Goal: Ask a question

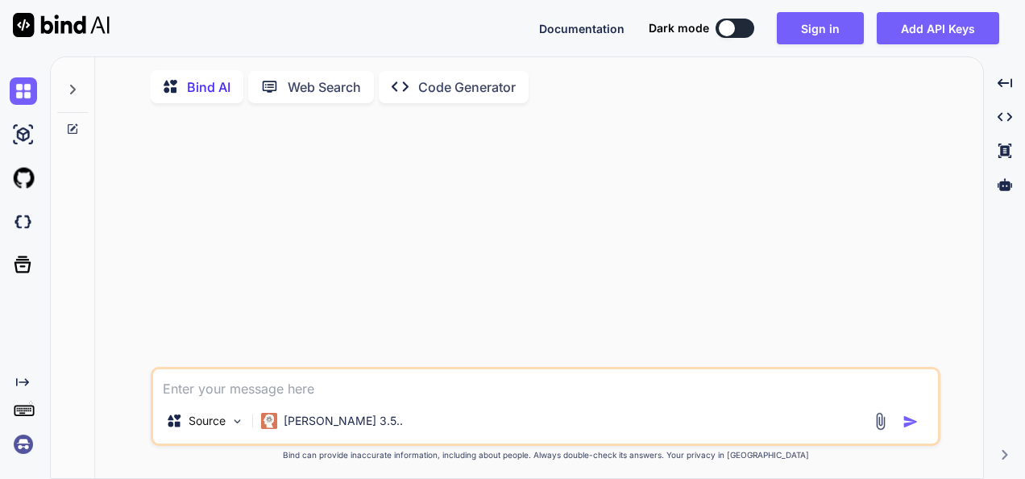
type textarea "x"
type textarea "C"
type textarea "x"
type textarea "Cs"
type textarea "x"
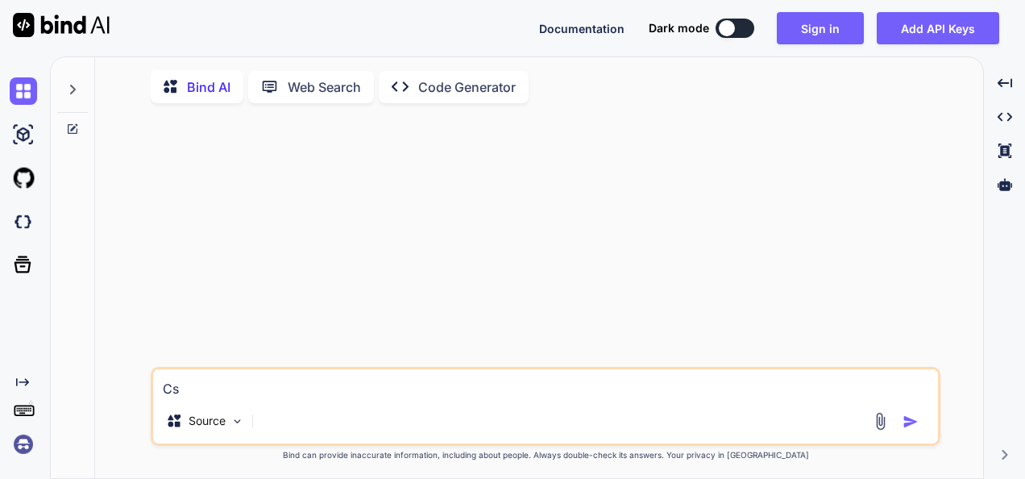
type textarea "C"
type textarea "x"
type textarea "Ca"
type textarea "x"
type textarea "Can"
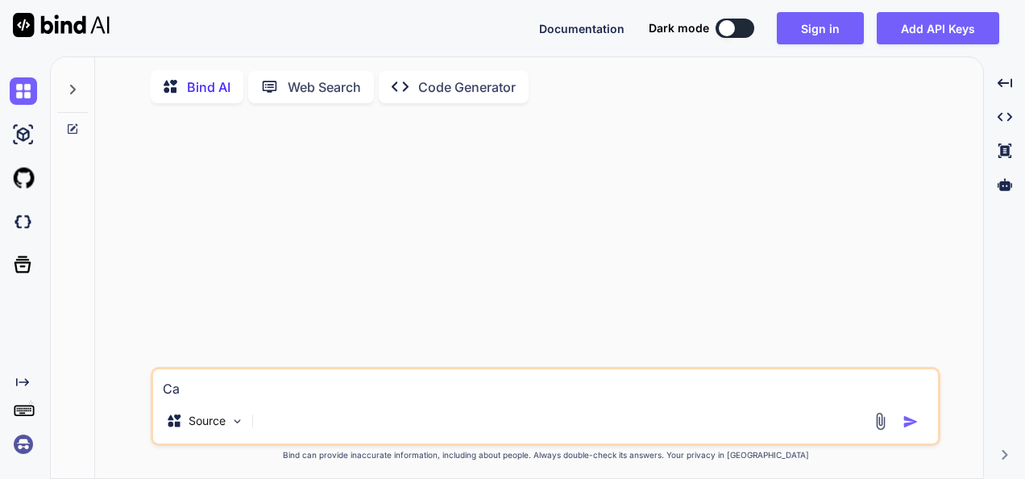
type textarea "x"
type textarea "Can"
type textarea "x"
type textarea "Can y"
type textarea "x"
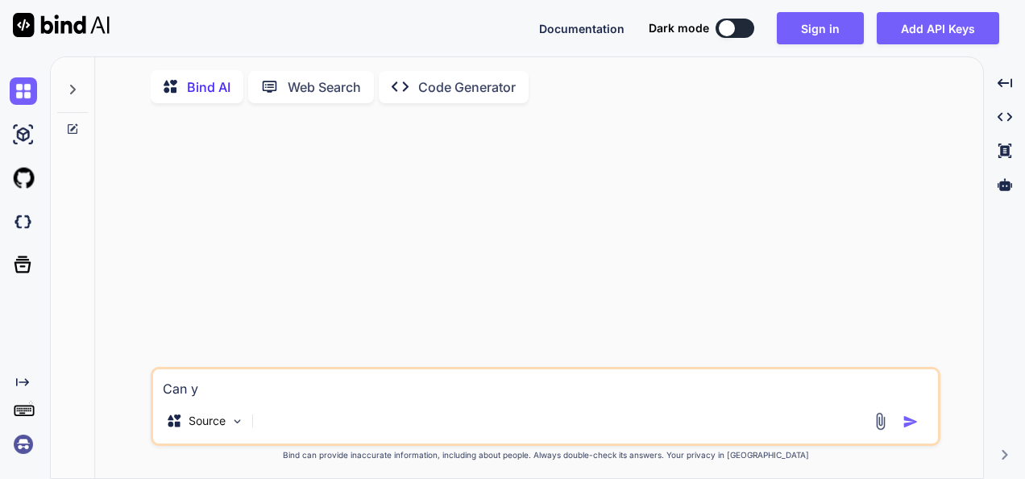
type textarea "Can yo"
type textarea "x"
type textarea "Can you"
type textarea "x"
type textarea "Can you"
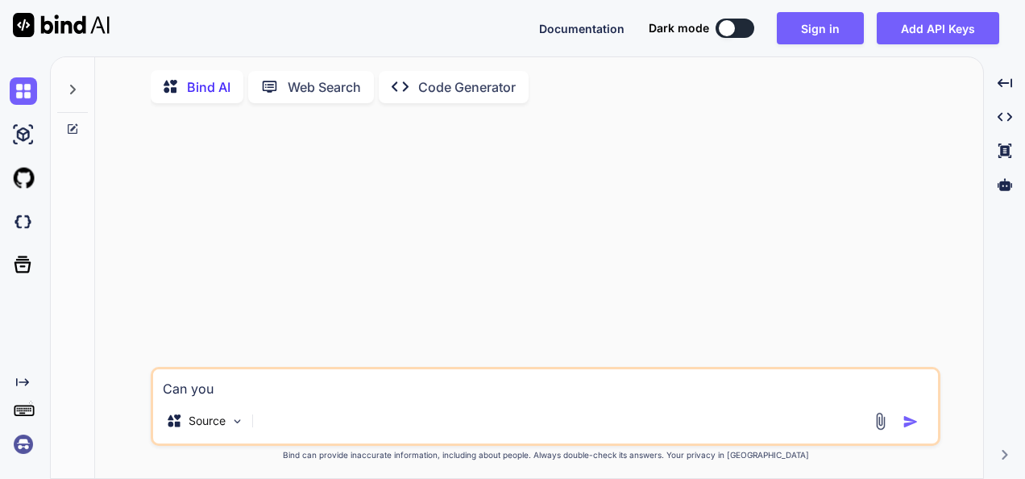
type textarea "x"
type textarea "Can you t"
type textarea "x"
type textarea "Can you th"
type textarea "x"
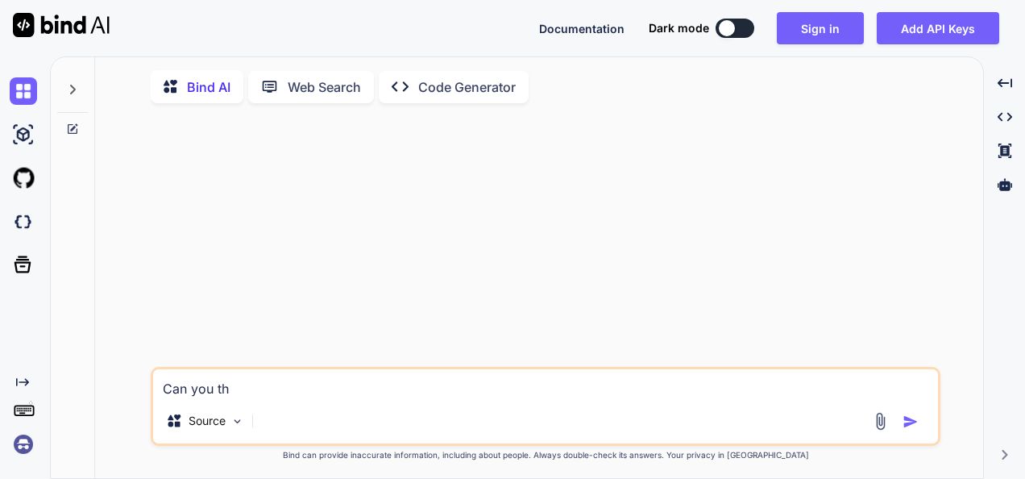
type textarea "Can you thi"
type textarea "x"
type textarea "Can you thin"
type textarea "x"
type textarea "Can you think"
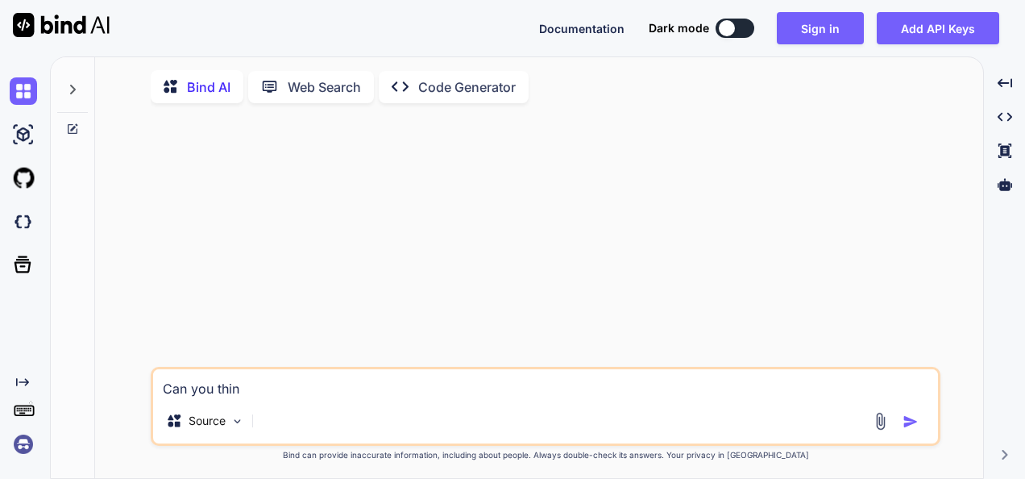
type textarea "x"
type textarea "Can you think"
type textarea "x"
type textarea "Can you think o"
type textarea "x"
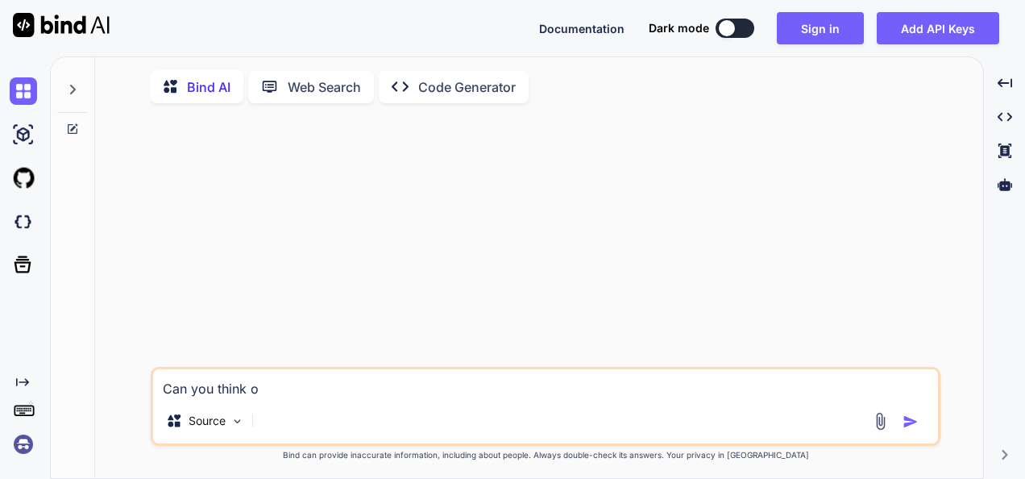
type textarea "Can you think of"
type textarea "x"
type textarea "Can you think of"
type textarea "x"
type textarea "Can you think of a"
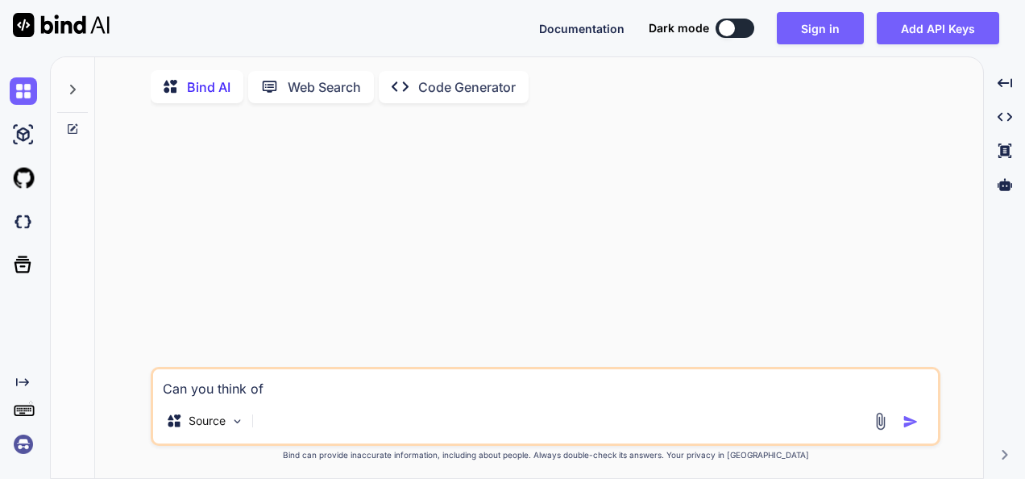
type textarea "x"
type textarea "Can you think of an"
type textarea "x"
type textarea "Can you think of any"
type textarea "x"
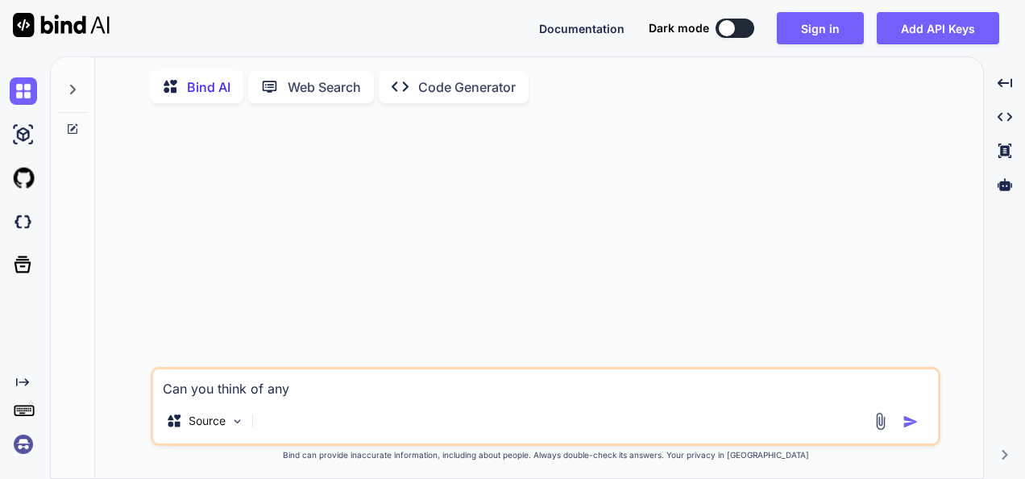
type textarea "Can you think of any"
type textarea "x"
type textarea "Can you think of any a"
type textarea "x"
type textarea "Can you think of any an"
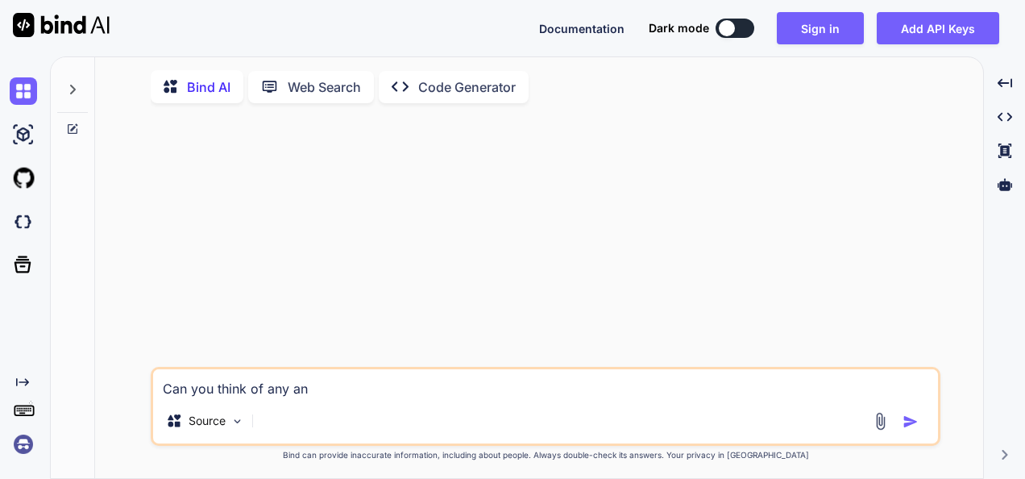
type textarea "x"
type textarea "Can you think of any ani"
type textarea "x"
type textarea "Can you think of any anim"
type textarea "x"
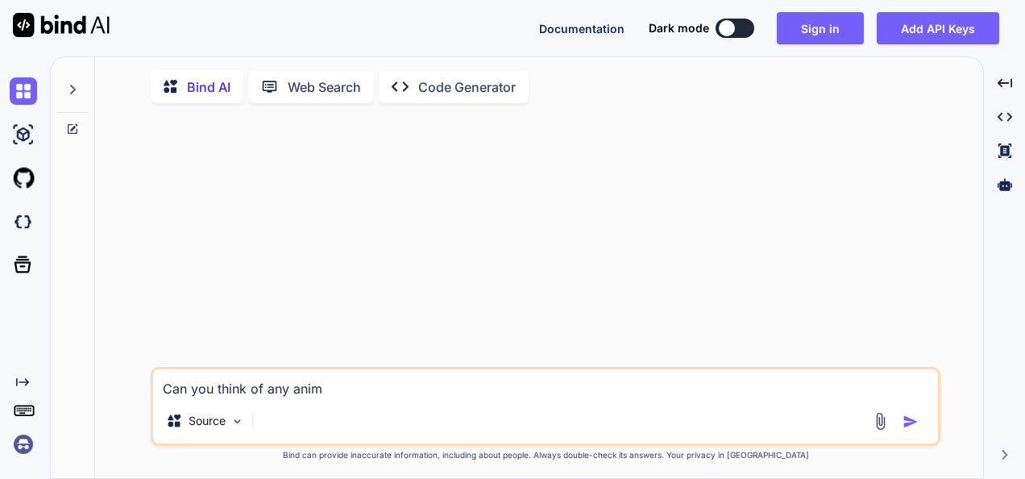
type textarea "Can you think of any anima"
type textarea "x"
type textarea "Can you think of any animal"
type textarea "x"
type textarea "Can you think of any animal"
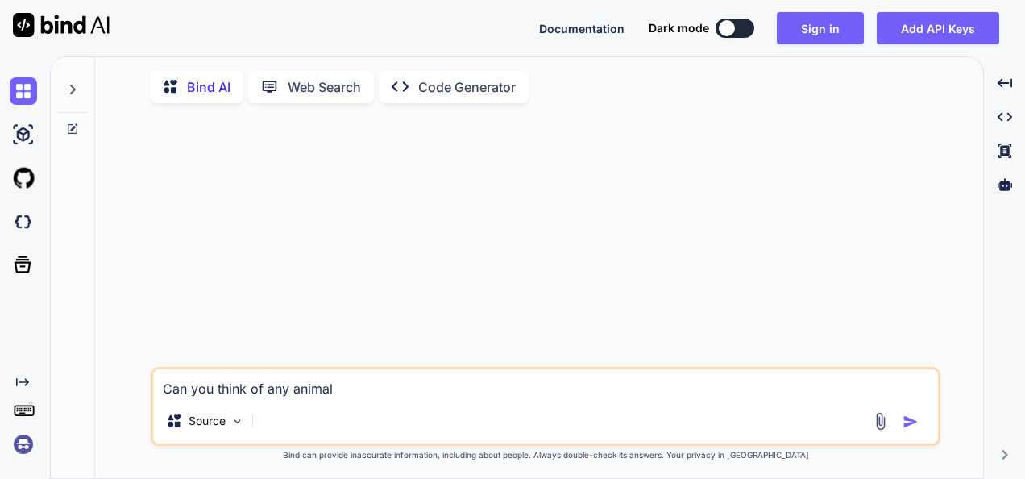
type textarea "x"
type textarea "Can you think of any animal m"
type textarea "x"
type textarea "Can you think of any animal me"
type textarea "x"
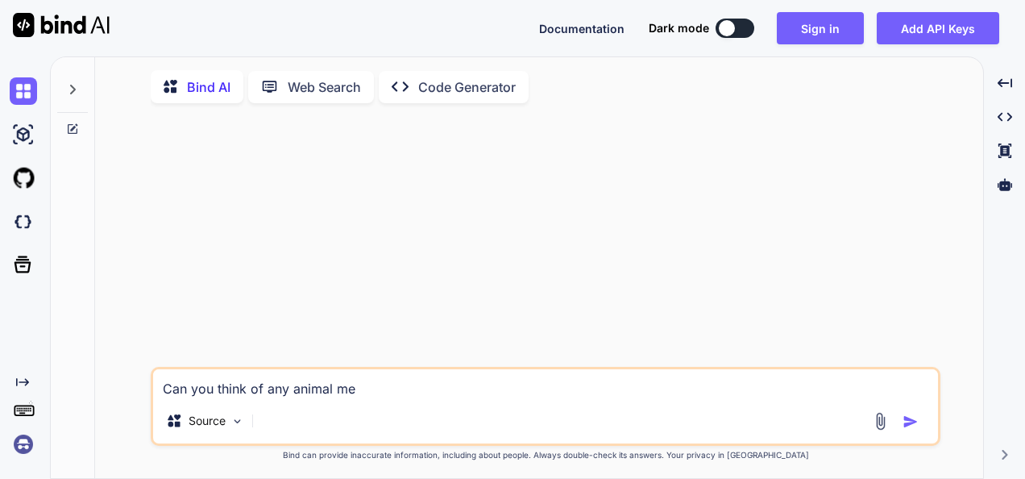
type textarea "Can you think of any animal met"
type textarea "x"
type textarea "Can you think of any animal meta"
type textarea "x"
type textarea "Can you think of any animal metap"
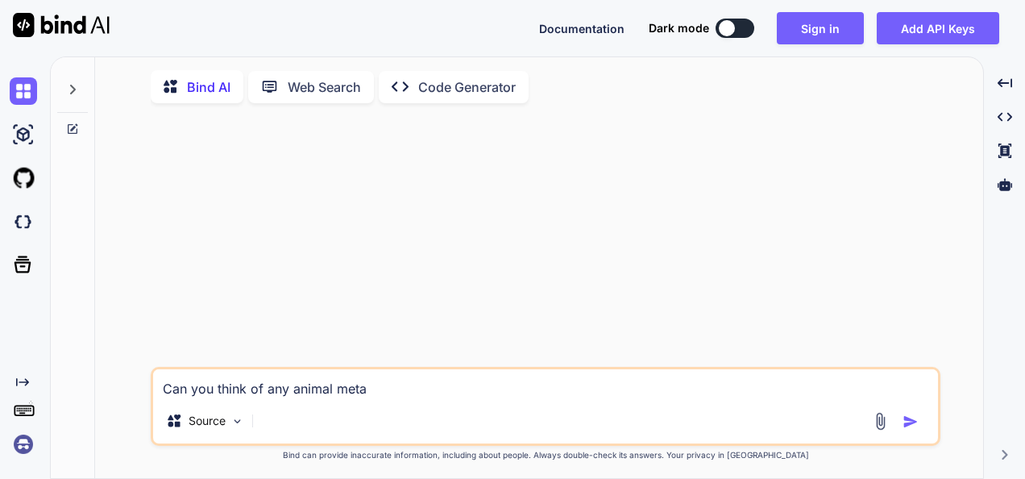
type textarea "x"
type textarea "Can you think of any animal metaph"
type textarea "x"
type textarea "Can you think of any animal metapho"
type textarea "x"
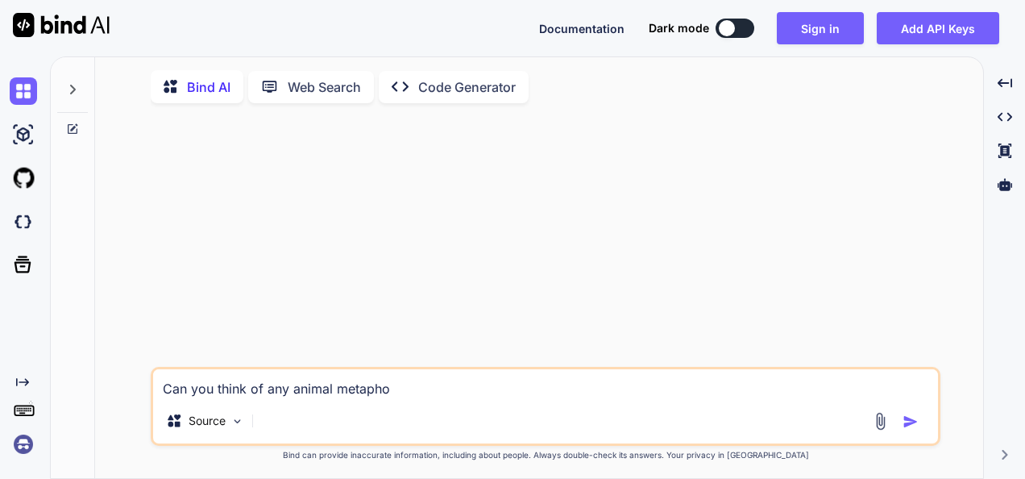
type textarea "Can you think of any animal metaphor"
type textarea "x"
type textarea "Can you think of any animal metaphors"
type textarea "x"
type textarea "Can you think of any animal metaphors"
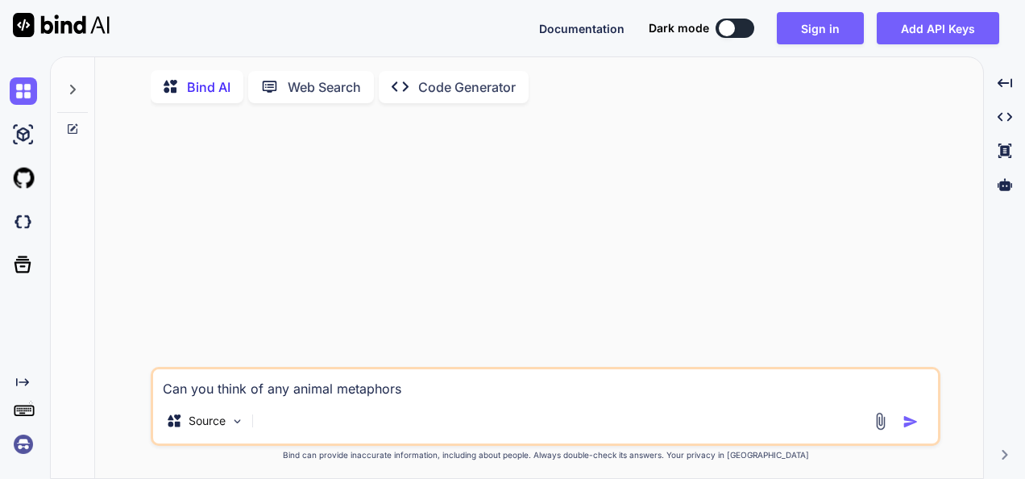
type textarea "x"
type textarea "Can you think of any animal metaphors ("
type textarea "x"
type textarea "Can you think of any animal metaphors (l"
type textarea "x"
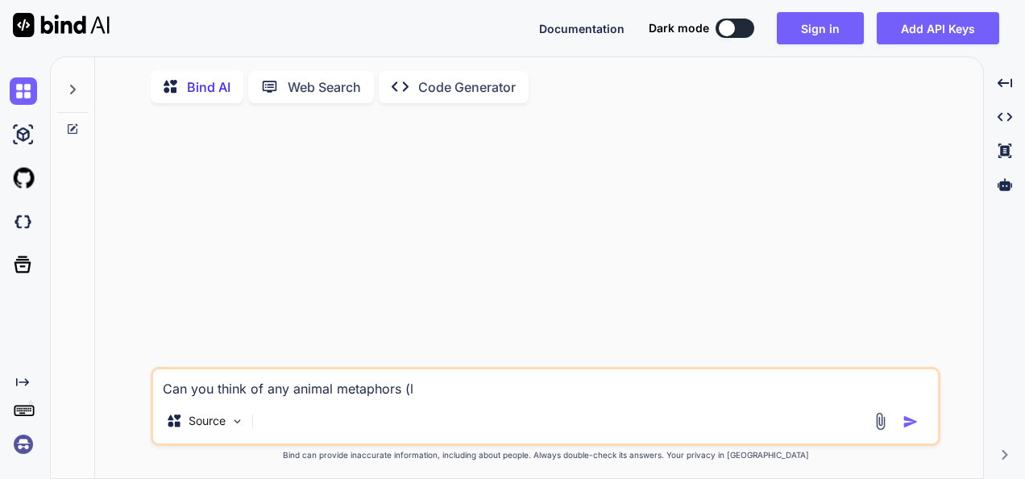
type textarea "Can you think of any animal metaphors (li"
type textarea "x"
type textarea "Can you think of any animal metaphors (lik"
type textarea "x"
type textarea "Can you think of any animal metaphors (like"
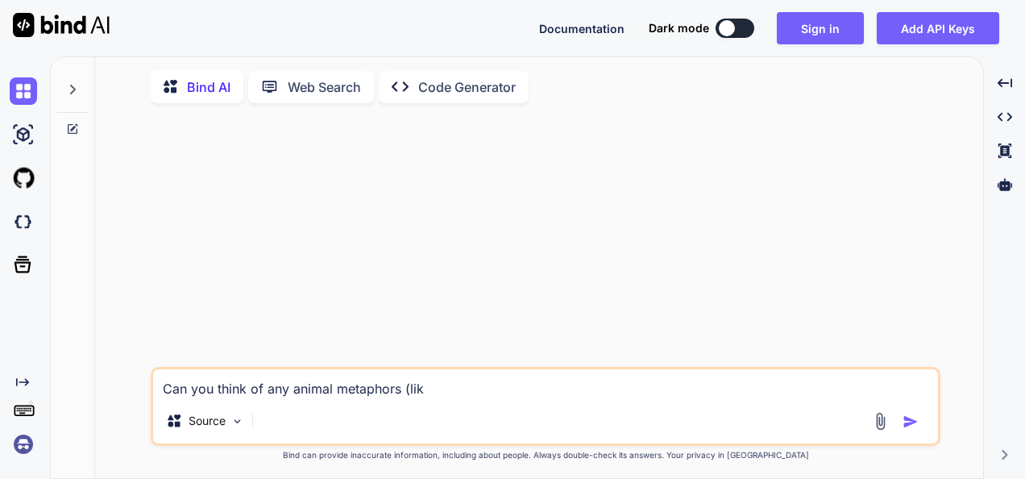
type textarea "x"
type textarea "Can you think of any animal metaphors (like"
type textarea "x"
type textarea "Can you think of any animal metaphors (like p"
type textarea "x"
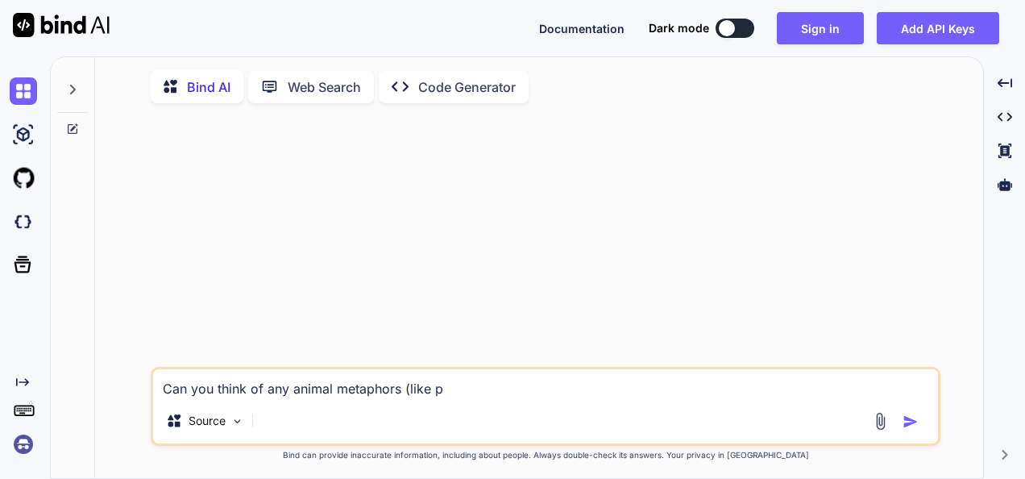
type textarea "Can you think of any animal metaphors (like pa"
type textarea "x"
type textarea "Can you think of any animal metaphors (like par"
type textarea "x"
type textarea "Can you think of any animal metaphors (like part"
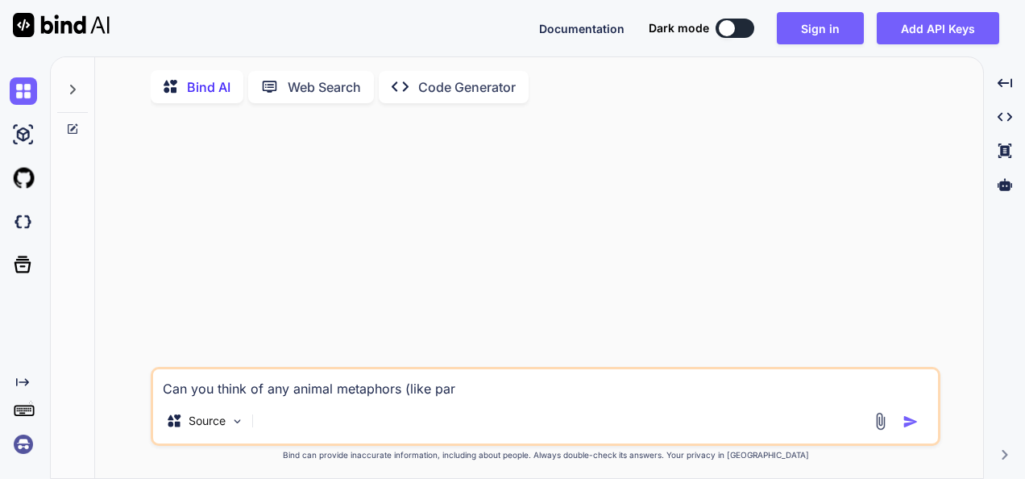
type textarea "x"
type textarea "Can you think of any animal metaphors (like party"
type textarea "x"
type textarea "Can you think of any animal metaphors (like party"
type textarea "x"
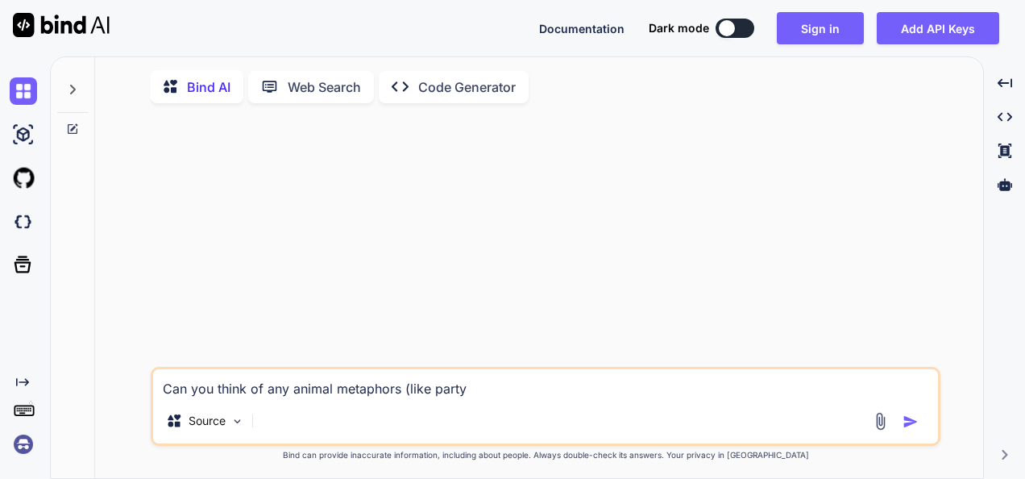
type textarea "Can you think of any animal metaphors (like party a"
type textarea "x"
type textarea "Can you think of any animal metaphors (like party an"
type textarea "x"
type textarea "Can you think of any animal metaphors (like party ani"
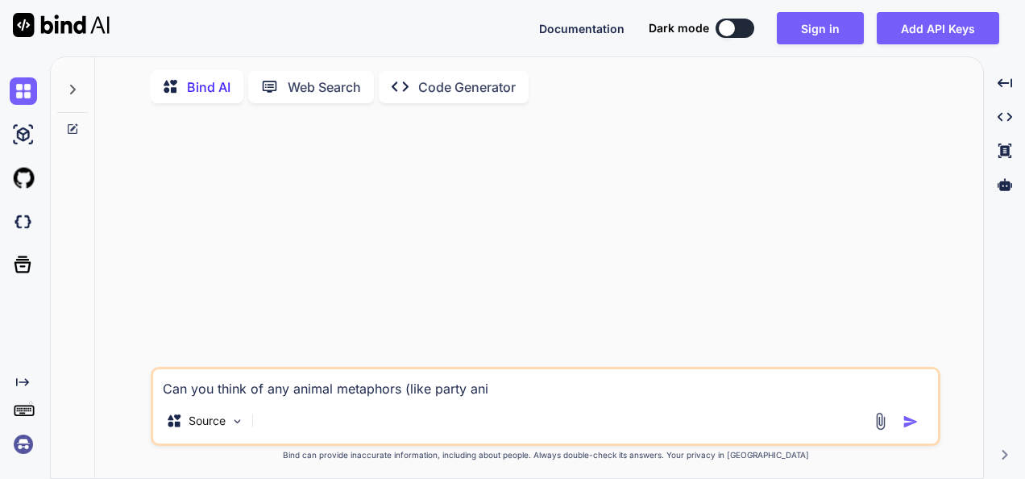
type textarea "x"
type textarea "Can you think of any animal metaphors (like party anim"
type textarea "x"
type textarea "Can you think of any animal metaphors (like party anima"
type textarea "x"
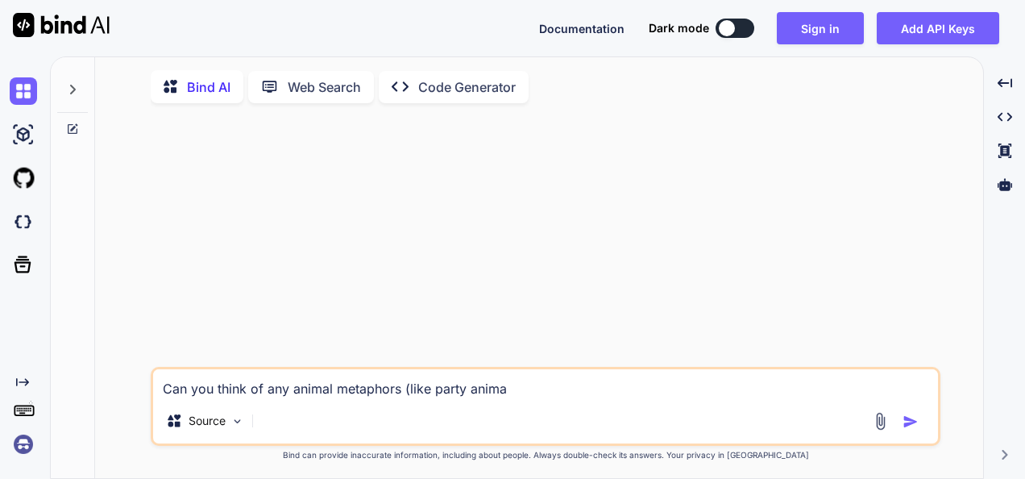
type textarea "Can you think of any animal metaphors (like party animal"
type textarea "x"
type textarea "Can you think of any animal metaphors (like party animal"
type textarea "x"
type textarea "Can you think of any animal metaphors (like party animal o"
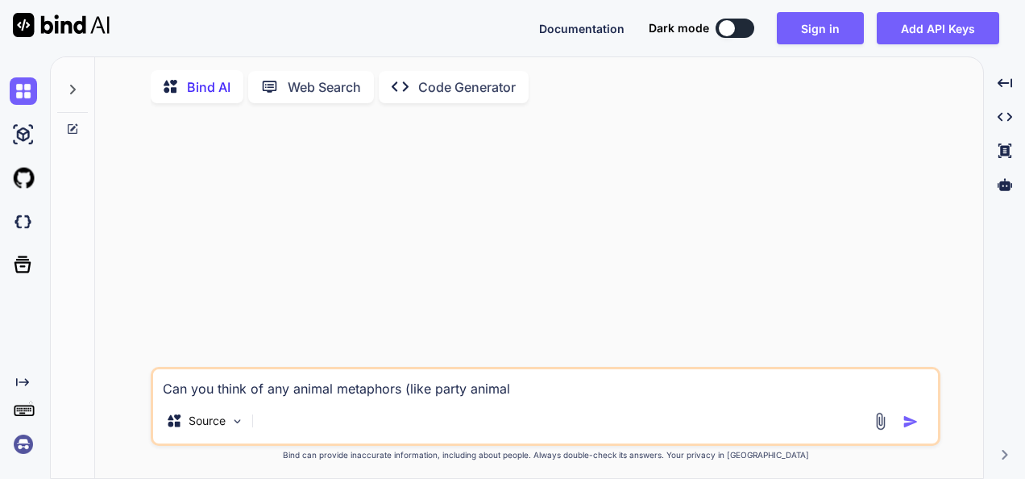
type textarea "x"
type textarea "Can you think of any animal metaphors (like party animal or"
type textarea "x"
type textarea "Can you think of any animal metaphors (like party animal or"
type textarea "x"
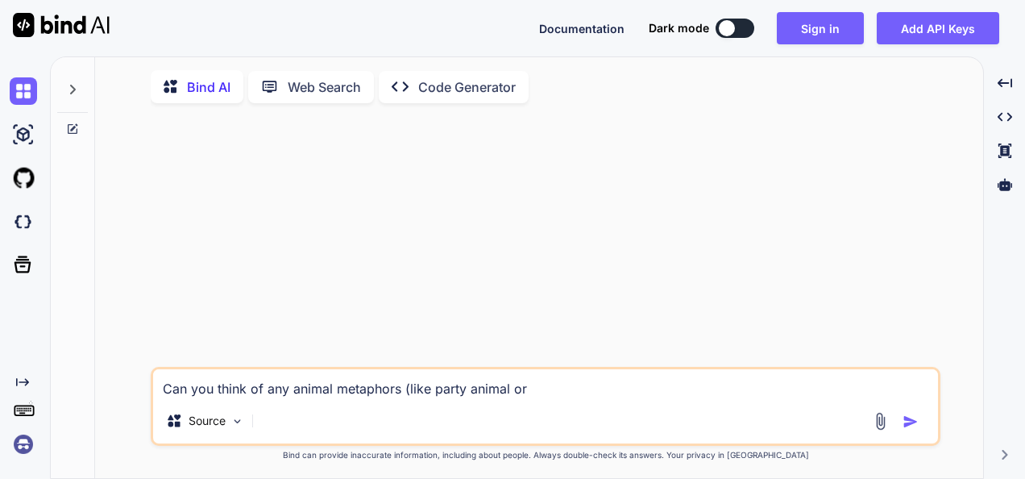
type textarea "Can you think of any animal metaphors (like party animal or l"
type textarea "x"
type textarea "Can you think of any animal metaphors (like party animal or la"
type textarea "x"
type textarea "Can you think of any animal metaphors (like party animal or lab"
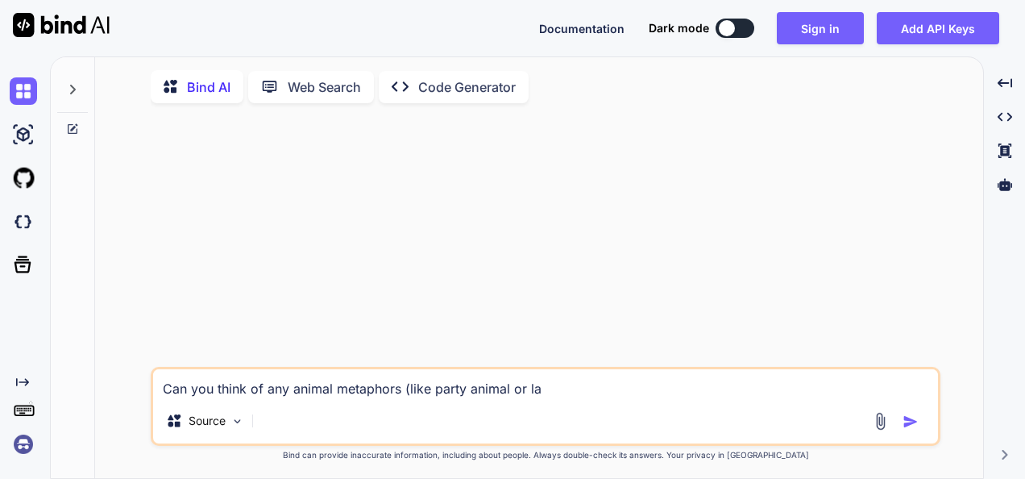
type textarea "x"
type textarea "Can you think of any animal metaphors (like party animal or lab"
type textarea "x"
type textarea "Can you think of any animal metaphors (like party animal or lab r"
type textarea "x"
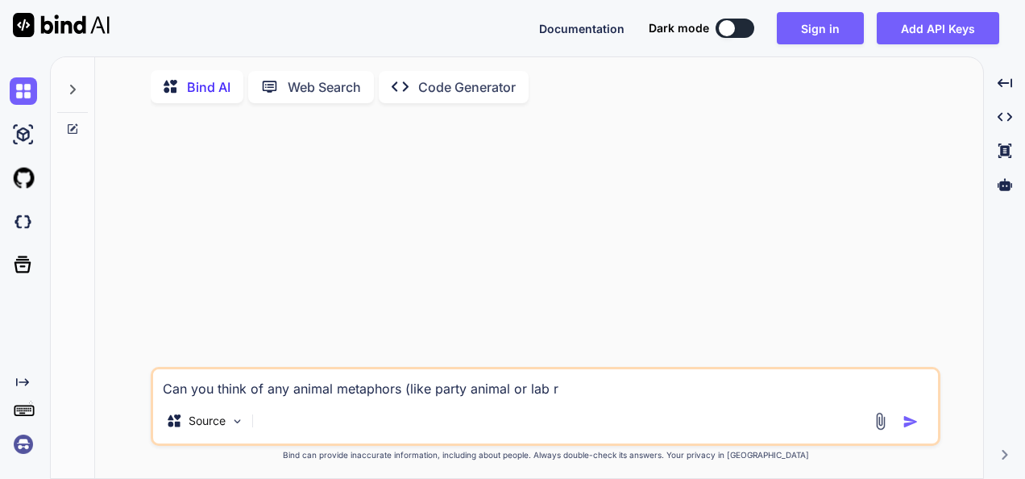
type textarea "Can you think of any animal metaphors (like party animal or lab ra"
type textarea "x"
type textarea "Can you think of any animal metaphors (like party animal or lab rat"
type textarea "x"
type textarea "Can you think of any animal metaphors (like party animal or lab rat)"
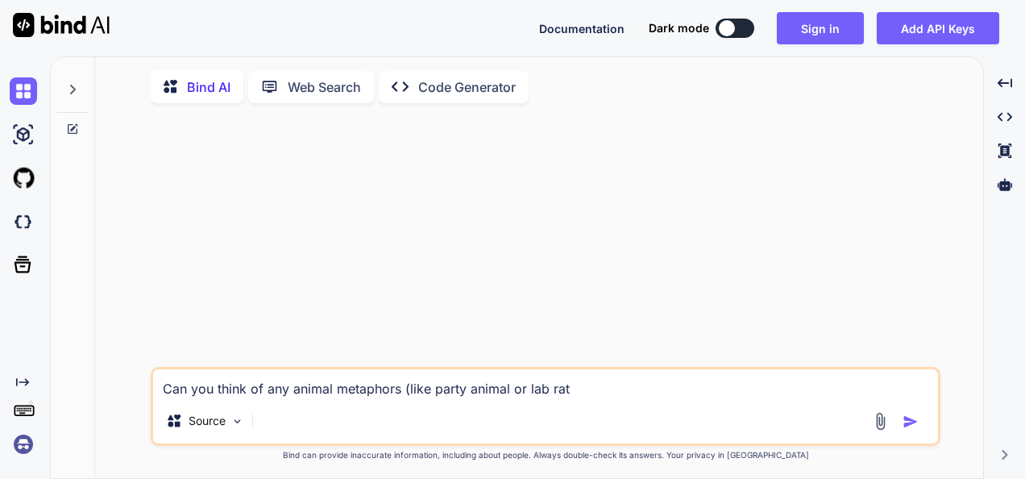
type textarea "x"
type textarea "Can you think of any animal metaphors (like party animal or lab rat)"
click at [913, 424] on img "button" at bounding box center [911, 422] width 16 height 16
type textarea "x"
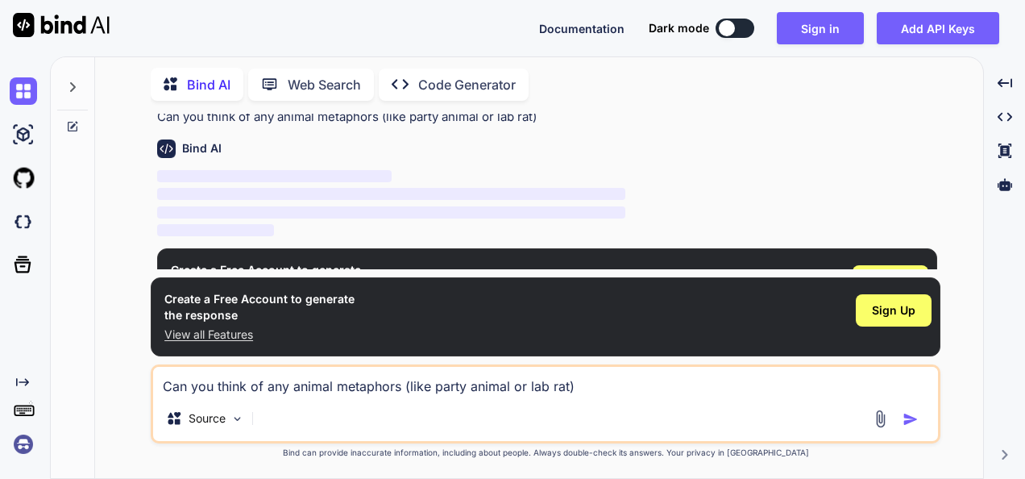
scroll to position [56, 0]
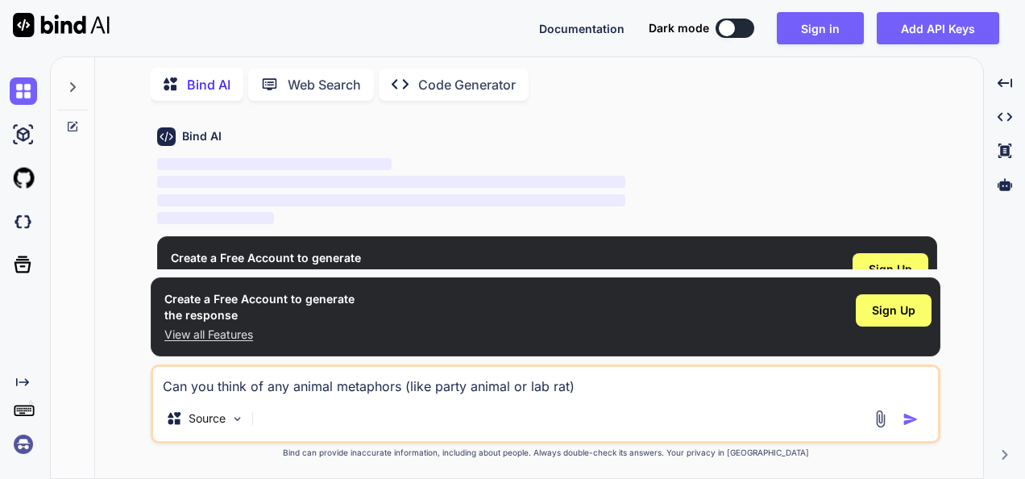
click at [428, 203] on span "‌" at bounding box center [391, 200] width 468 height 12
click at [878, 316] on span "Sign Up" at bounding box center [894, 310] width 44 height 16
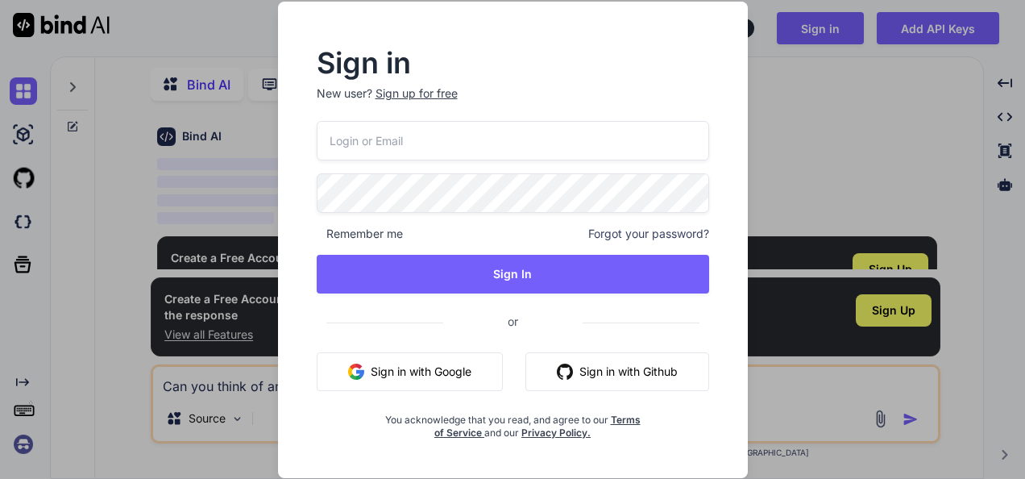
click at [408, 372] on button "Sign in with Google" at bounding box center [410, 371] width 186 height 39
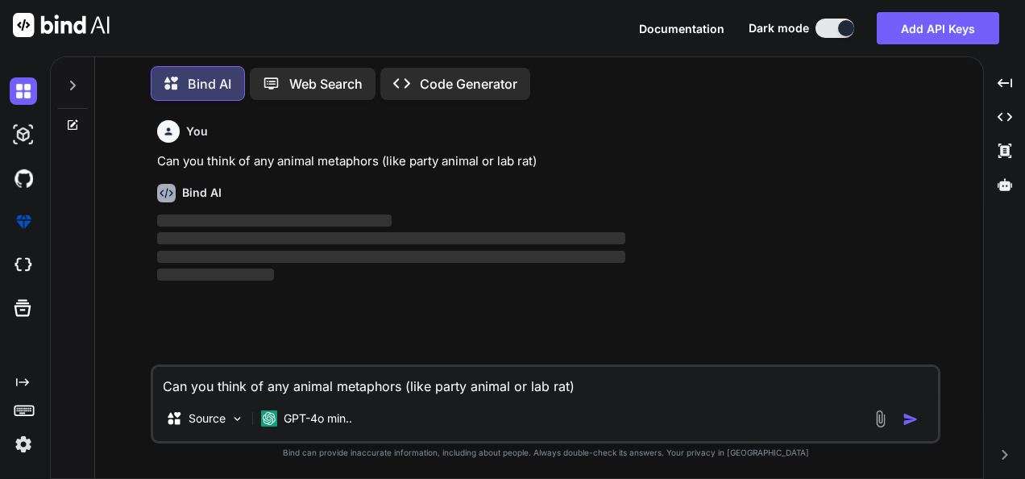
scroll to position [6, 0]
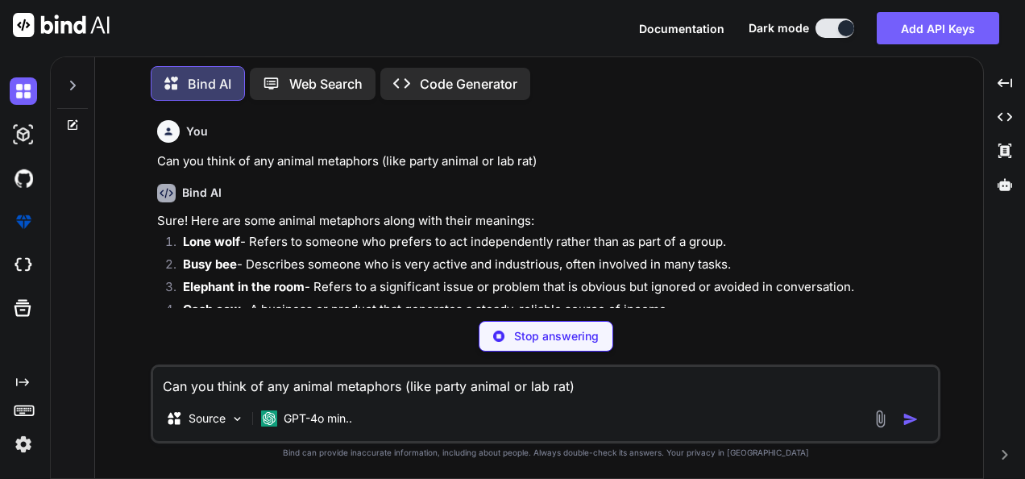
click at [443, 259] on li "Busy bee - Describes someone who is very active and industrious, often involved…" at bounding box center [553, 267] width 767 height 23
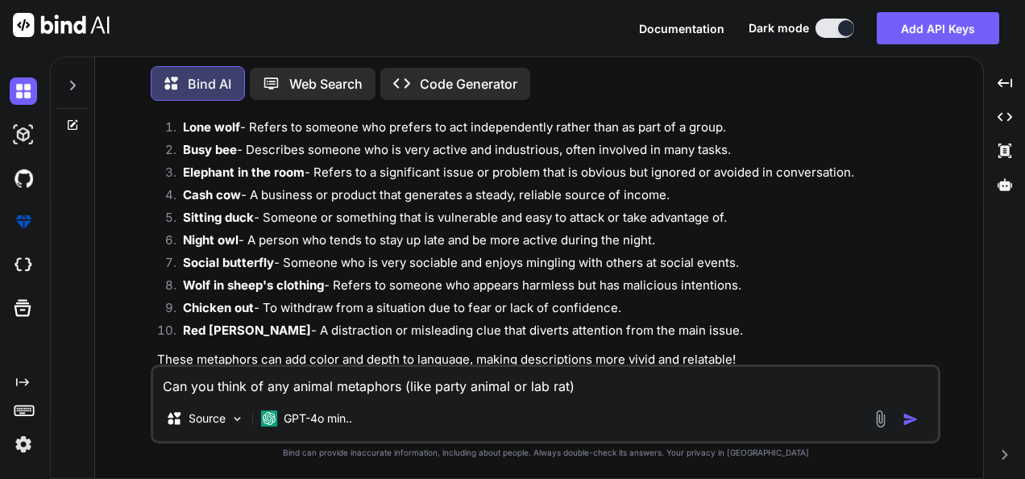
scroll to position [147, 0]
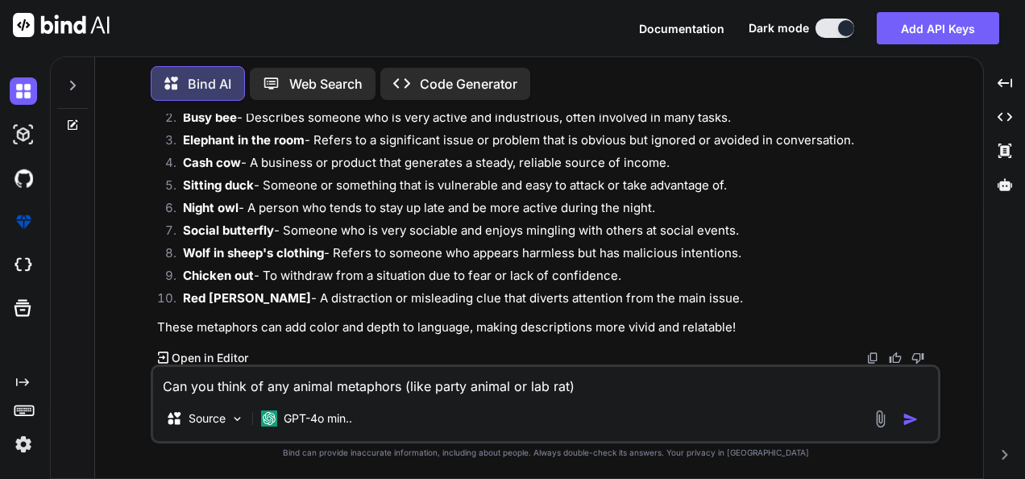
click at [411, 321] on p "These metaphors can add color and depth to language, making descriptions more v…" at bounding box center [547, 327] width 780 height 19
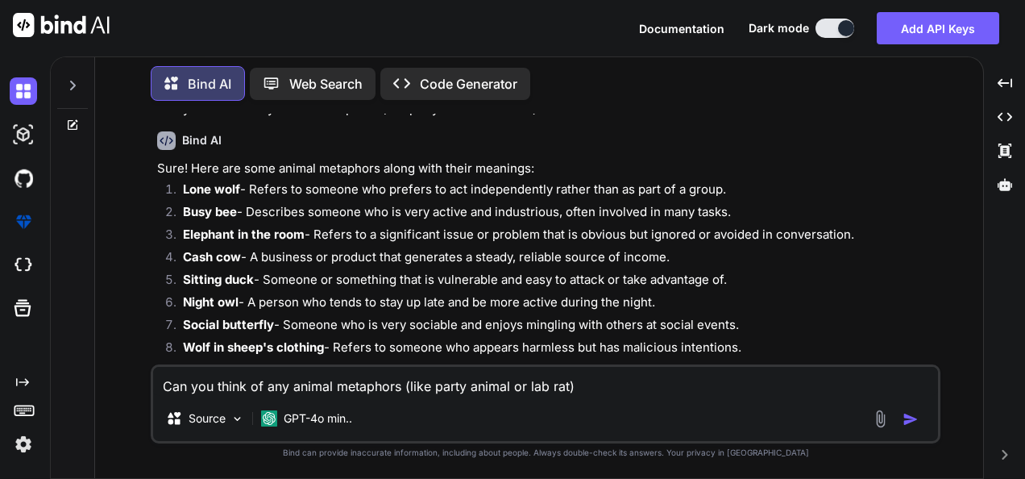
scroll to position [42, 0]
